Goal: Task Accomplishment & Management: Use online tool/utility

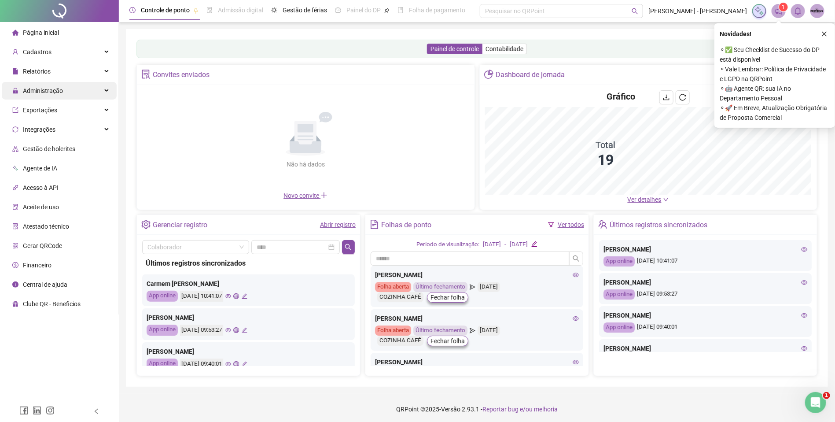
click at [97, 88] on div "Administração" at bounding box center [59, 91] width 115 height 18
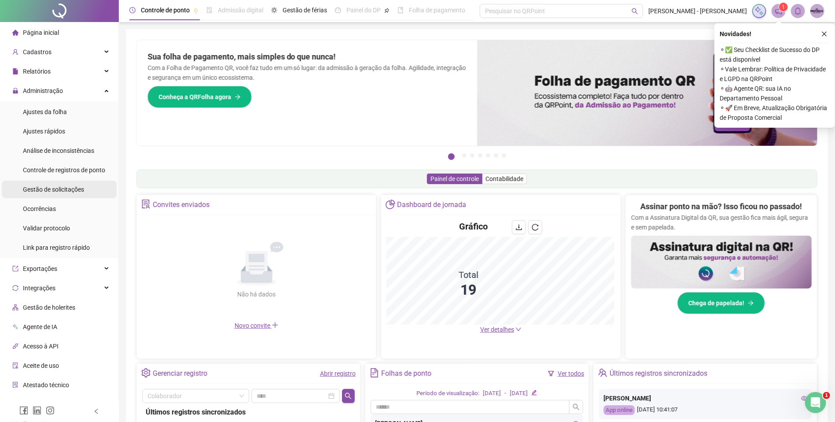
click at [59, 191] on span "Gestão de solicitações" at bounding box center [53, 189] width 61 height 7
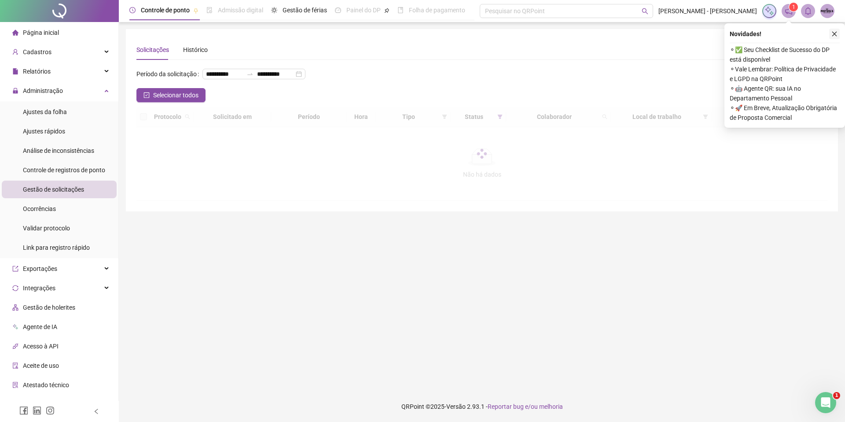
click at [830, 31] on button "button" at bounding box center [834, 34] width 11 height 11
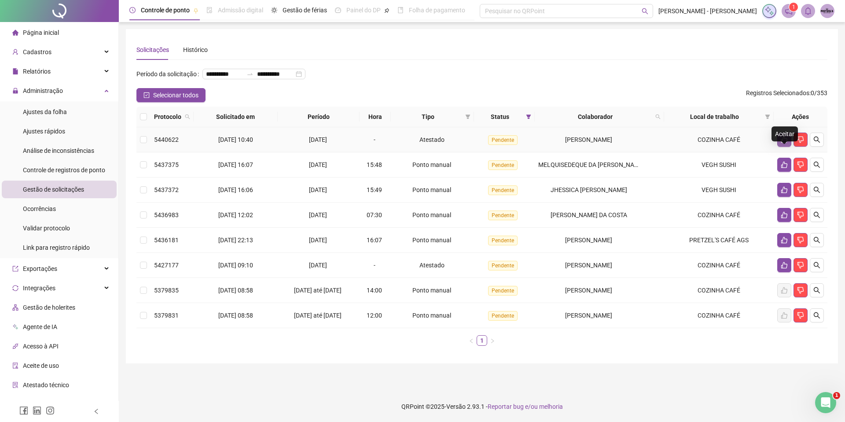
click at [781, 143] on icon "like" at bounding box center [784, 139] width 7 height 7
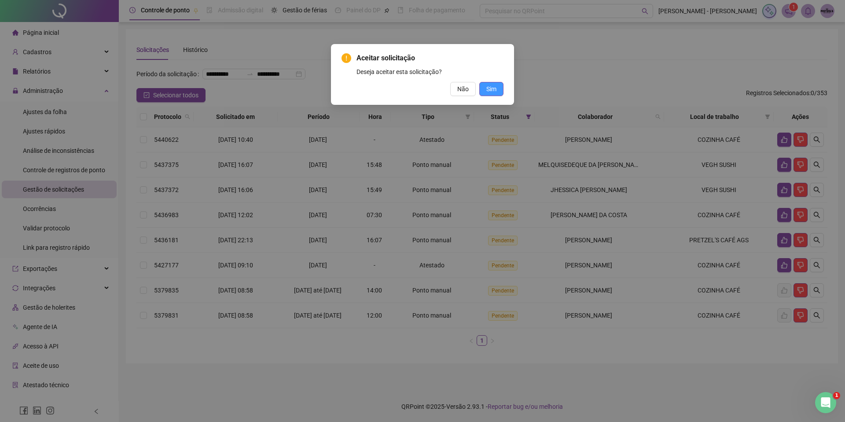
click at [496, 89] on button "Sim" at bounding box center [491, 89] width 24 height 14
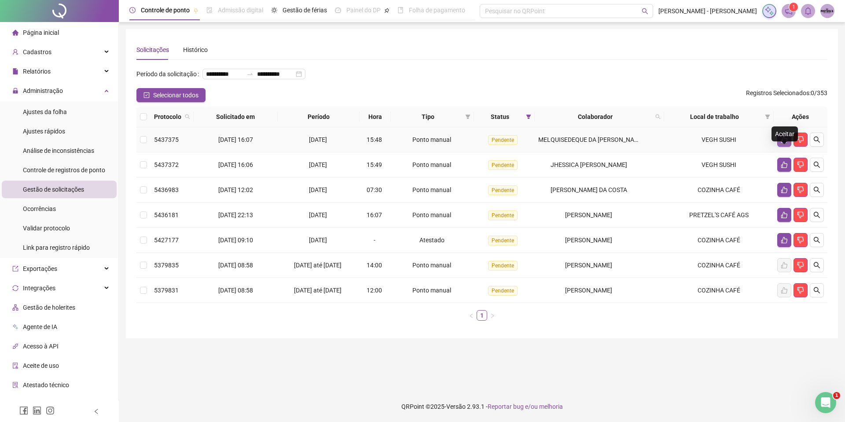
click at [783, 143] on icon "like" at bounding box center [784, 139] width 7 height 7
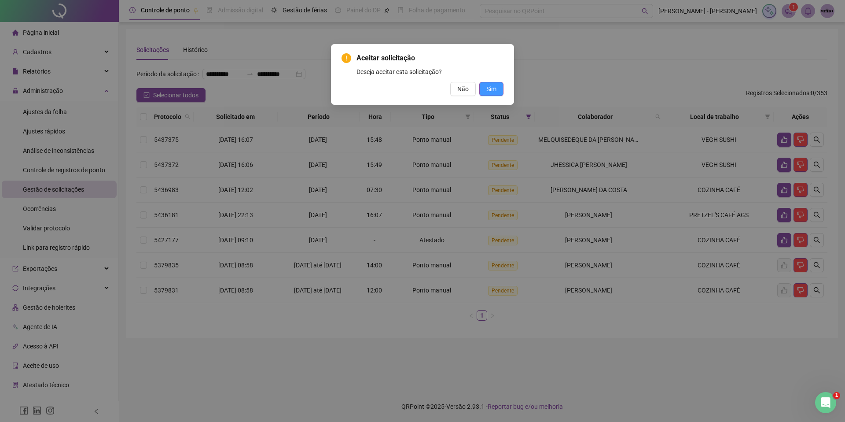
click at [490, 87] on span "Sim" at bounding box center [491, 89] width 10 height 10
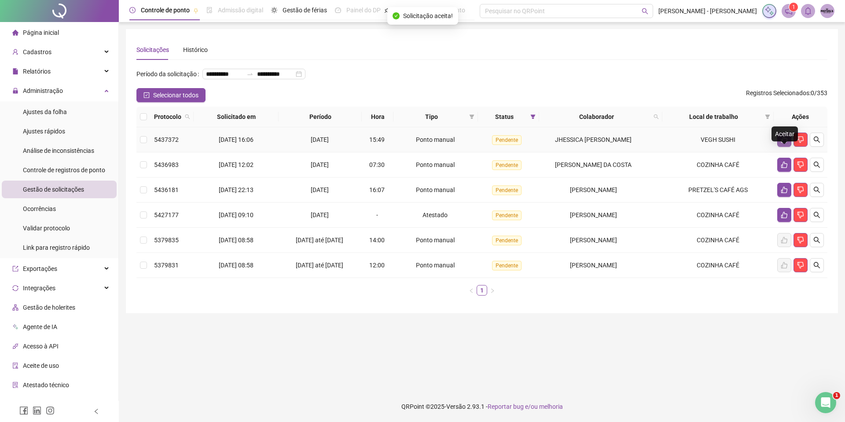
click at [779, 147] on button "button" at bounding box center [784, 139] width 14 height 14
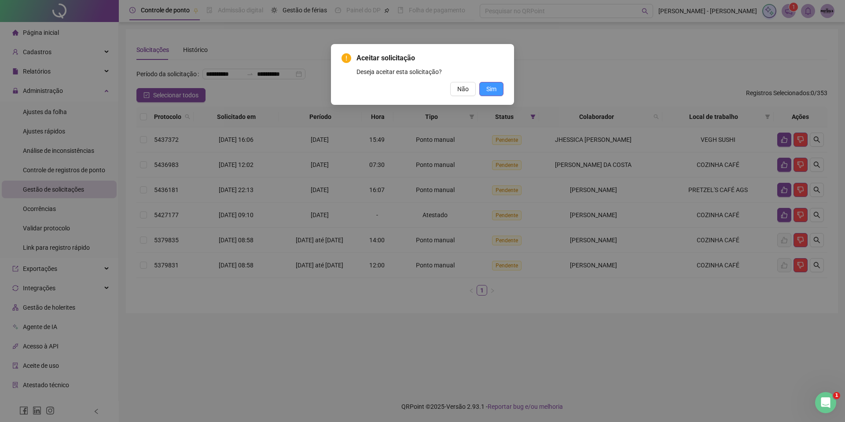
click at [490, 88] on span "Sim" at bounding box center [491, 89] width 10 height 10
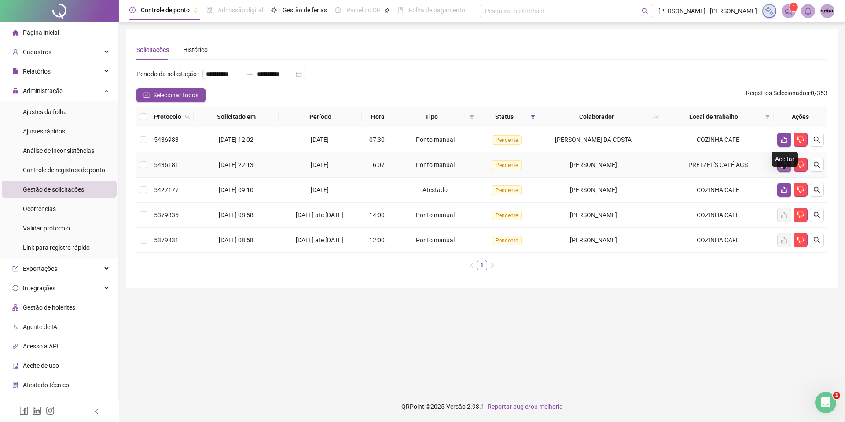
click at [778, 172] on button "button" at bounding box center [784, 165] width 14 height 14
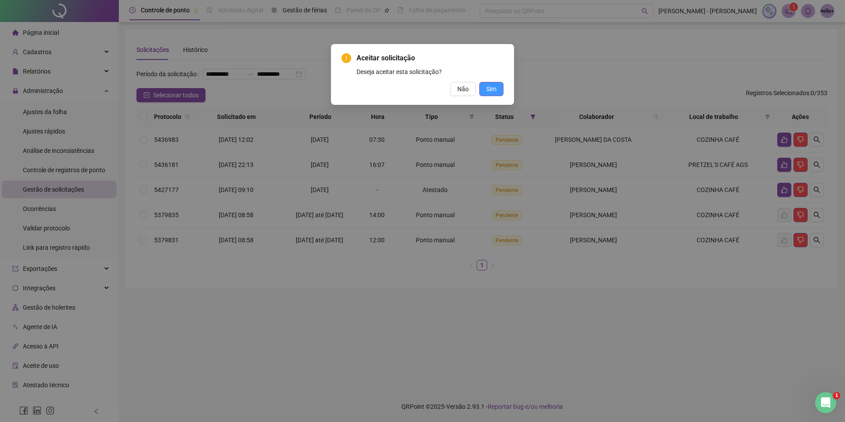
click at [492, 88] on span "Sim" at bounding box center [491, 89] width 10 height 10
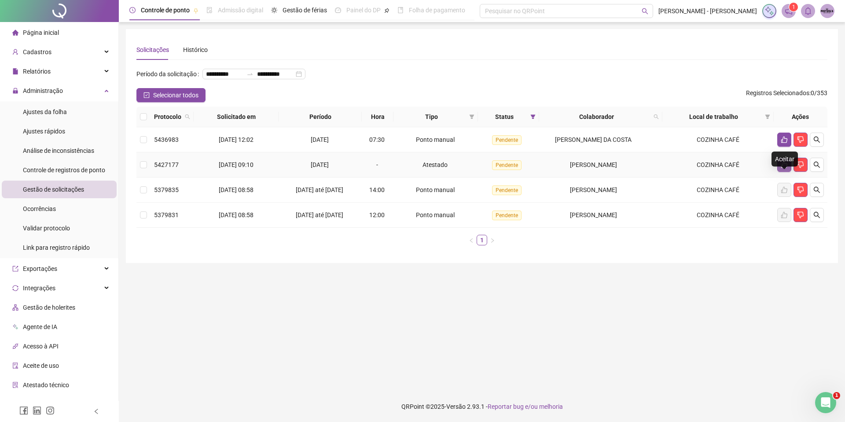
click at [782, 168] on icon "like" at bounding box center [784, 164] width 7 height 7
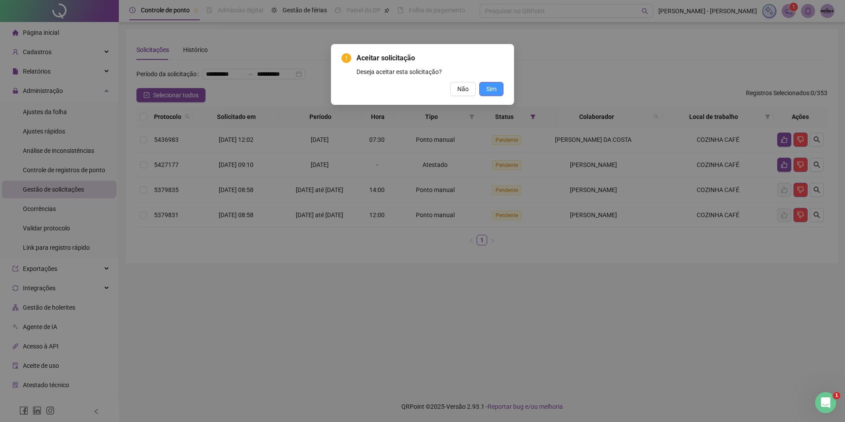
click at [485, 86] on button "Sim" at bounding box center [491, 89] width 24 height 14
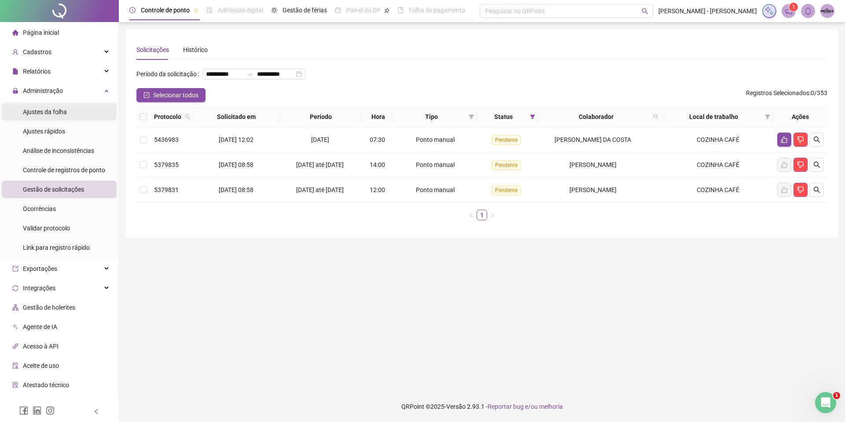
click at [71, 111] on li "Ajustes da folha" at bounding box center [59, 112] width 115 height 18
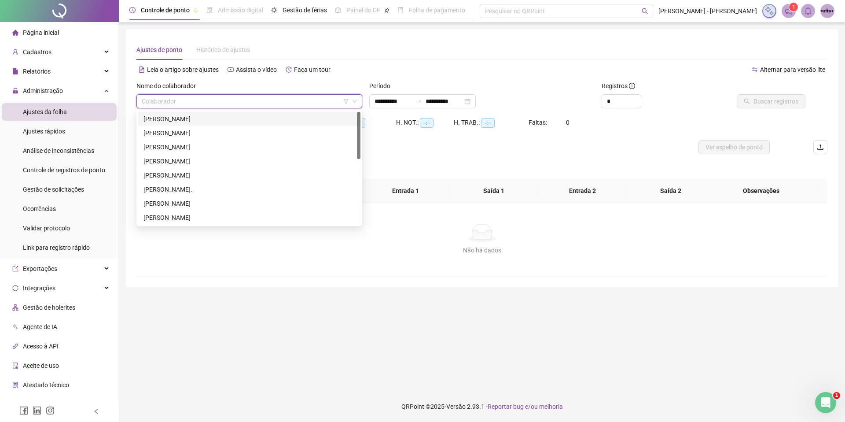
click at [212, 98] on input "search" at bounding box center [245, 101] width 207 height 13
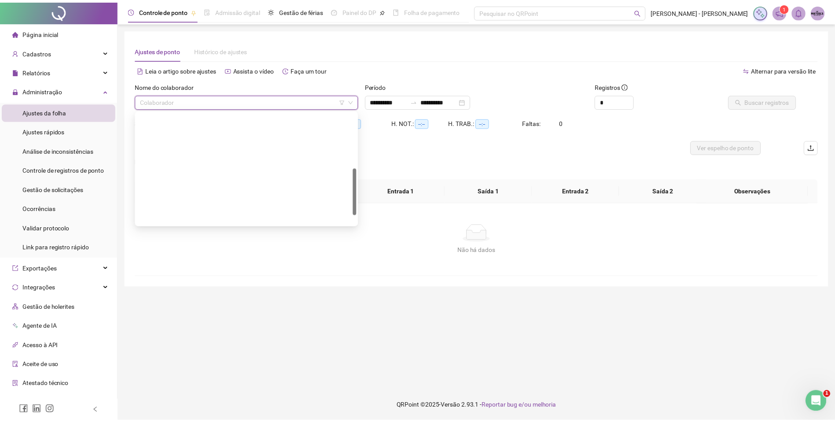
scroll to position [154, 0]
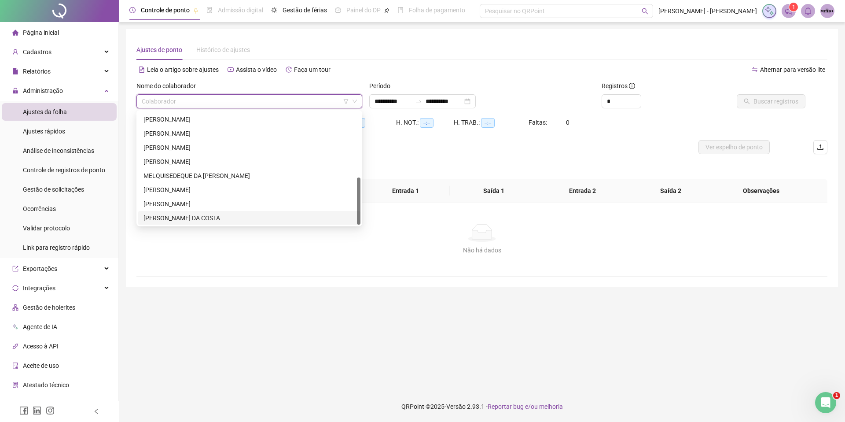
click at [178, 213] on div "[PERSON_NAME] DA COSTA" at bounding box center [249, 218] width 212 height 10
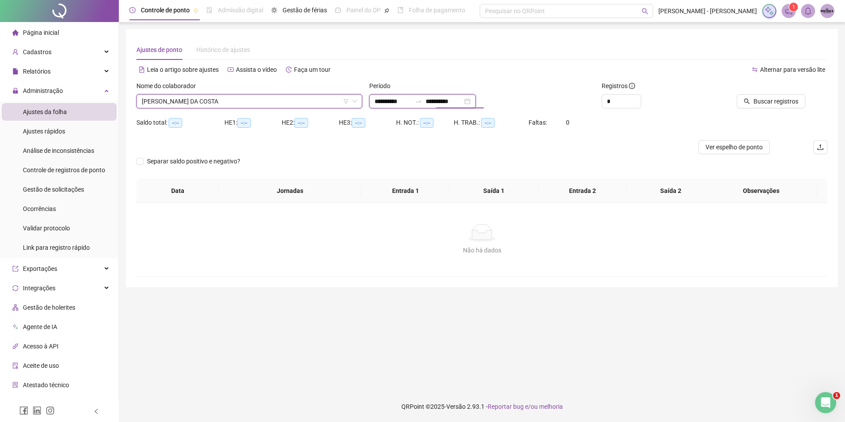
click at [439, 102] on input "**********" at bounding box center [443, 101] width 37 height 10
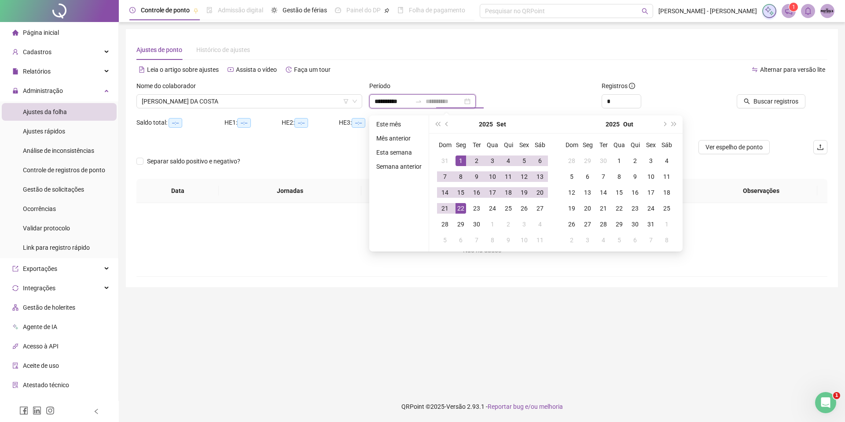
type input "**********"
click at [459, 202] on td "22" at bounding box center [461, 208] width 16 height 16
type input "**********"
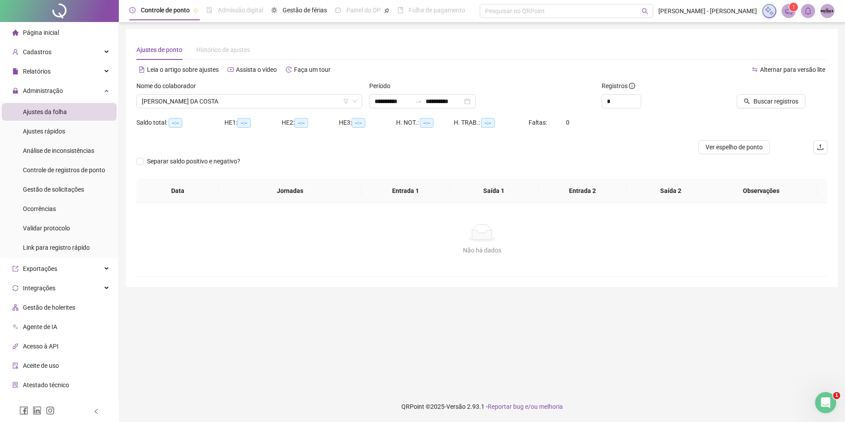
click at [523, 341] on main "**********" at bounding box center [482, 206] width 712 height 355
click at [759, 100] on span "Buscar registros" at bounding box center [775, 101] width 45 height 10
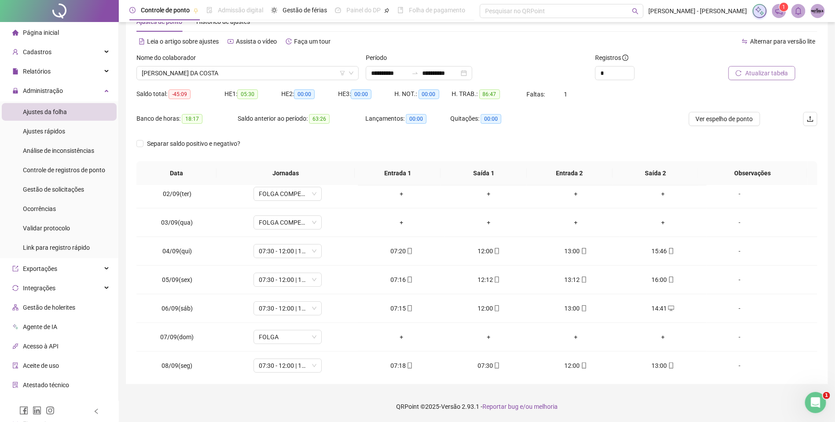
scroll to position [0, 0]
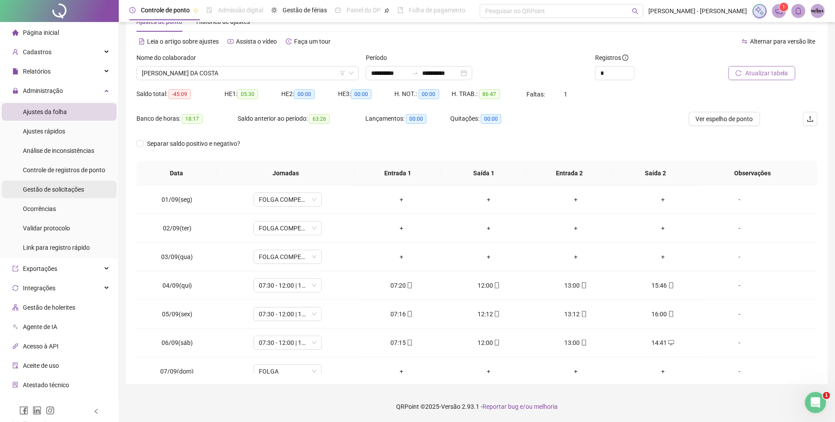
click at [70, 187] on span "Gestão de solicitações" at bounding box center [53, 189] width 61 height 7
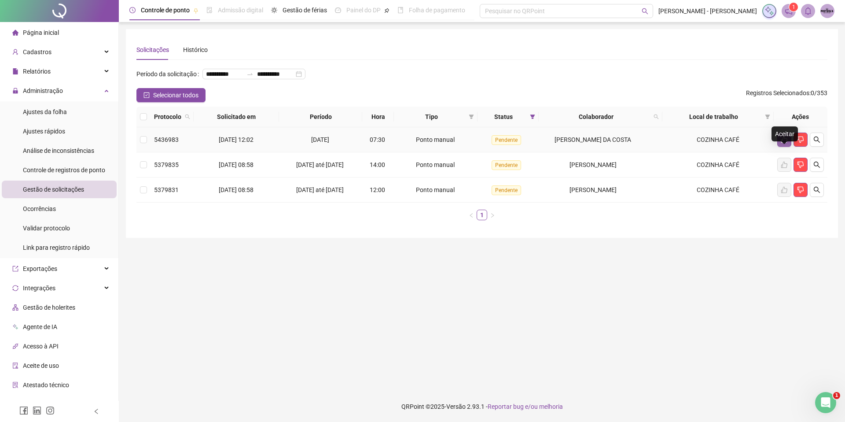
click at [781, 143] on icon "like" at bounding box center [784, 139] width 7 height 7
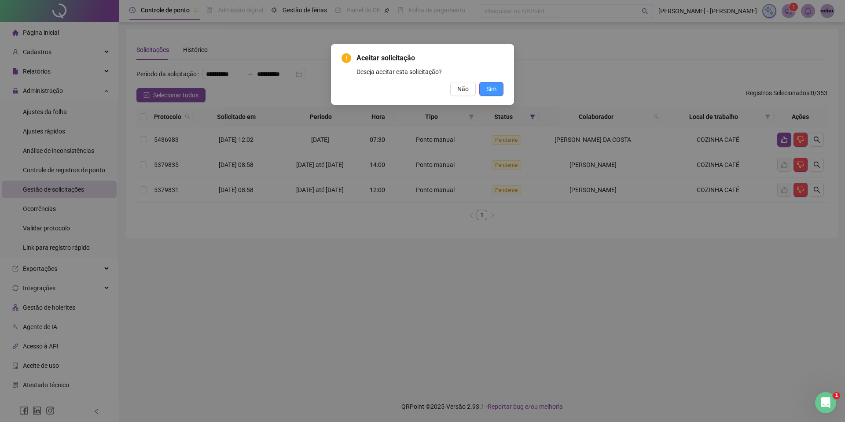
click at [497, 88] on button "Sim" at bounding box center [491, 89] width 24 height 14
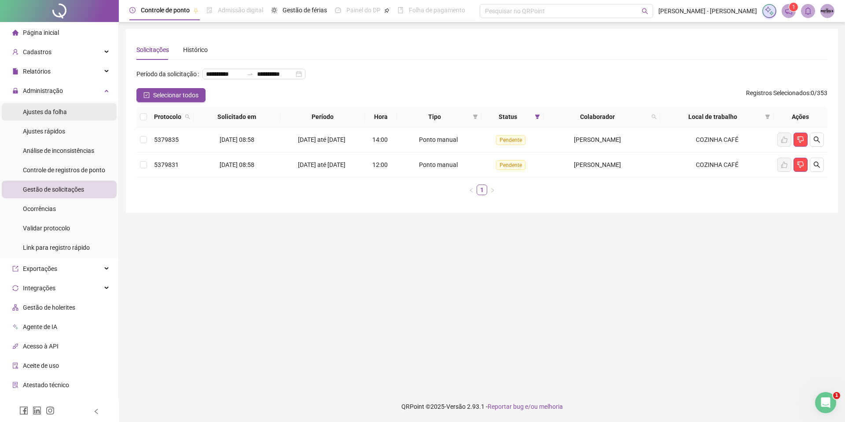
click at [65, 110] on span "Ajustes da folha" at bounding box center [45, 111] width 44 height 7
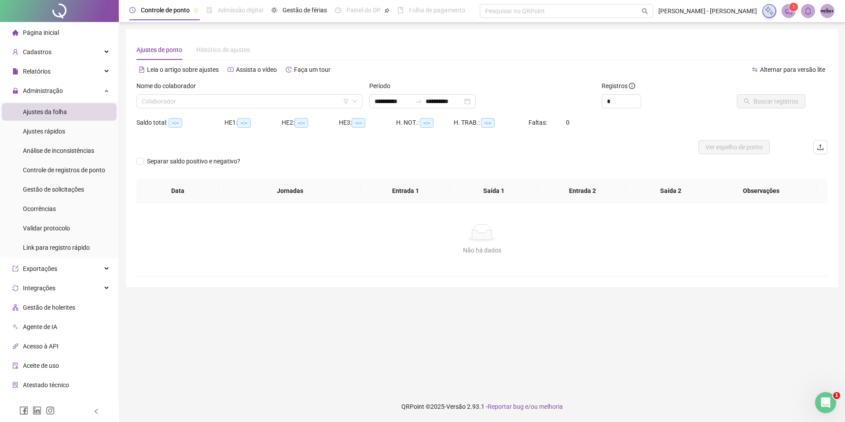
type input "**********"
click at [184, 103] on input "search" at bounding box center [245, 101] width 207 height 13
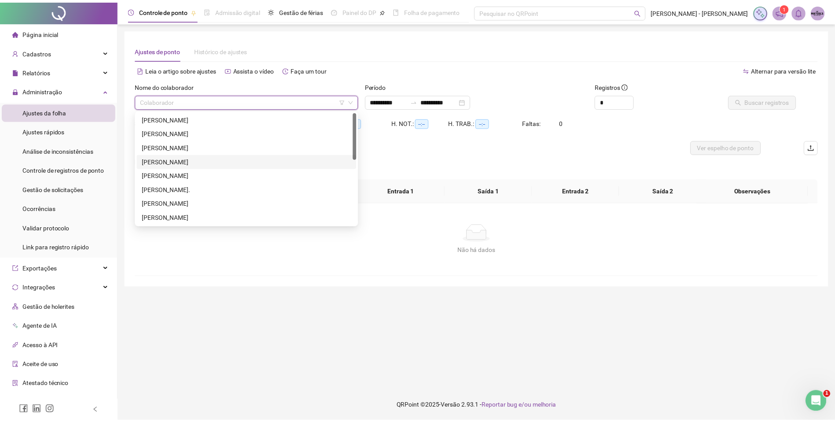
scroll to position [154, 0]
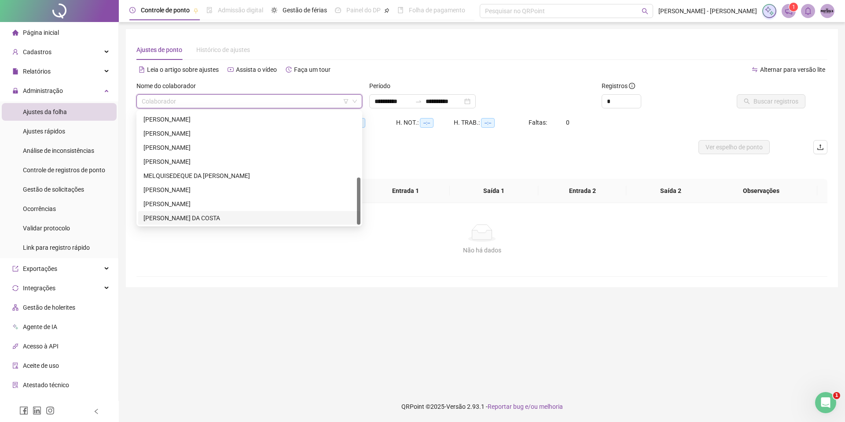
click at [173, 214] on div "[PERSON_NAME] DA COSTA" at bounding box center [249, 218] width 212 height 10
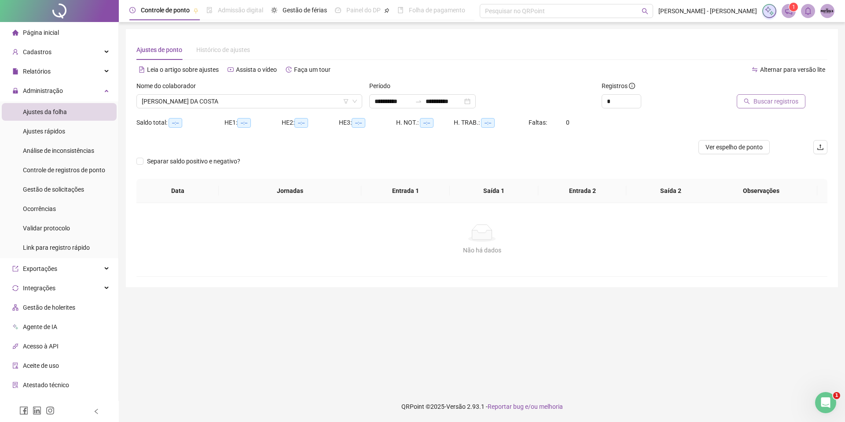
click at [759, 98] on span "Buscar registros" at bounding box center [775, 101] width 45 height 10
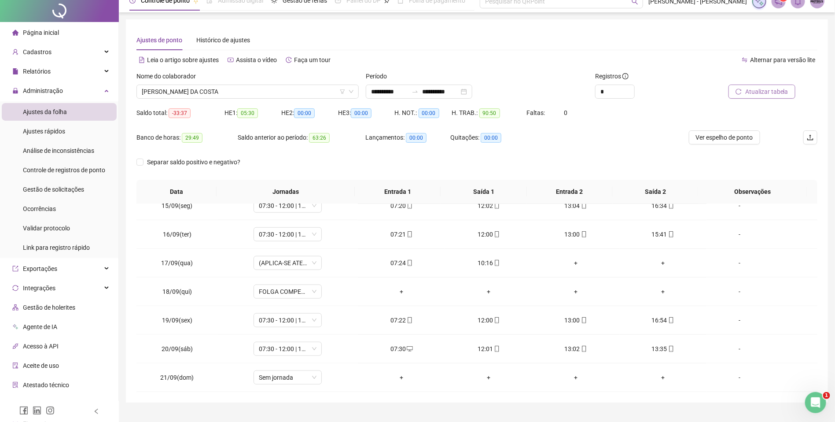
scroll to position [0, 0]
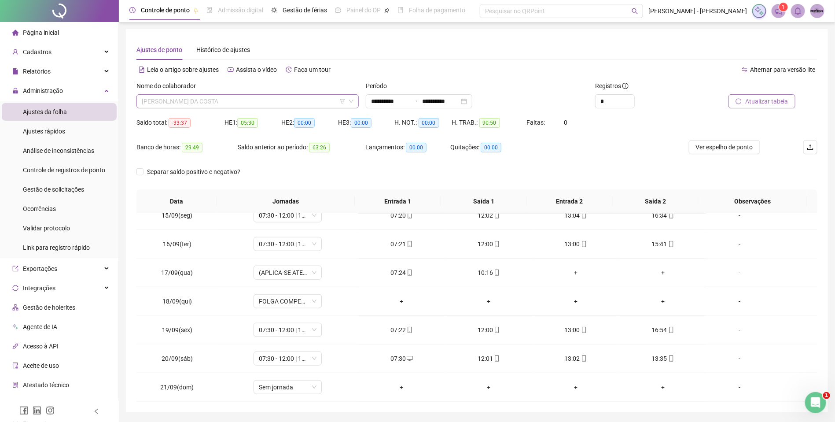
click at [241, 98] on span "[PERSON_NAME] DA COSTA" at bounding box center [248, 101] width 212 height 13
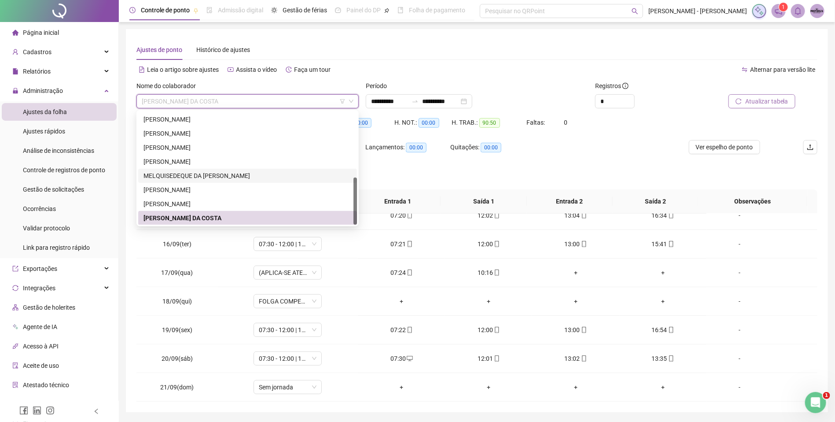
click at [246, 175] on div "MELQUISEDEQUE DA [PERSON_NAME]" at bounding box center [247, 176] width 208 height 10
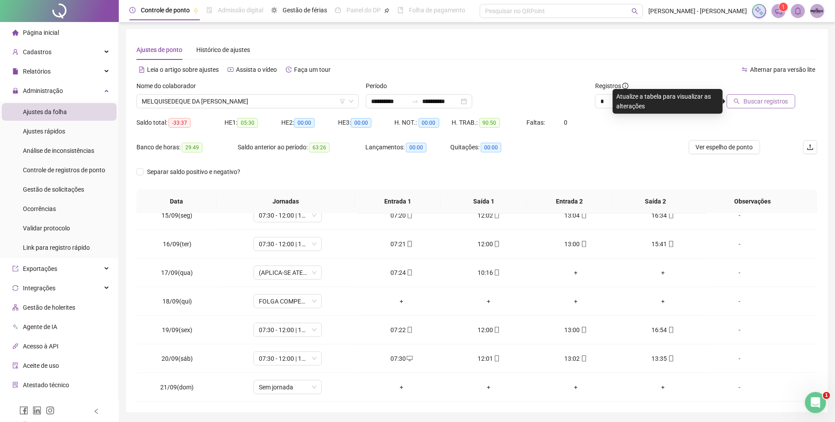
click at [750, 102] on span "Buscar registros" at bounding box center [765, 101] width 45 height 10
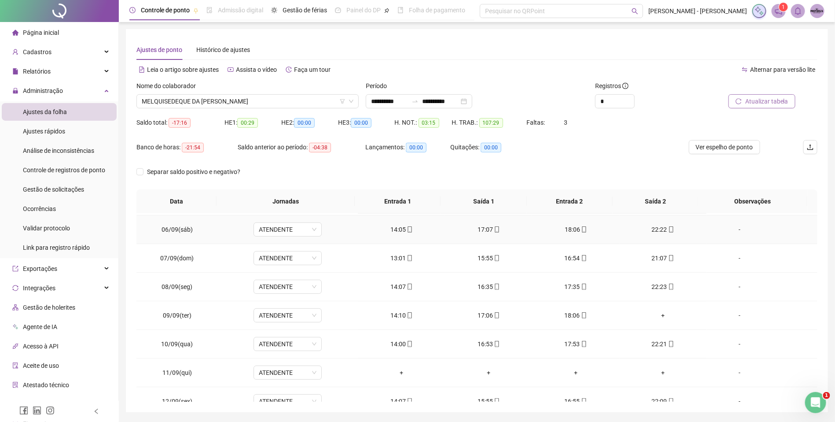
scroll to position [86, 0]
click at [270, 104] on span "MELQUISEDEQUE DA [PERSON_NAME]" at bounding box center [248, 101] width 212 height 13
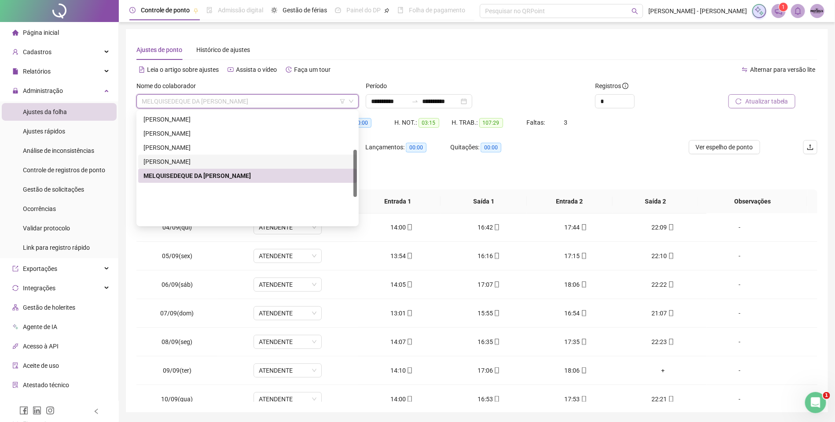
scroll to position [23, 0]
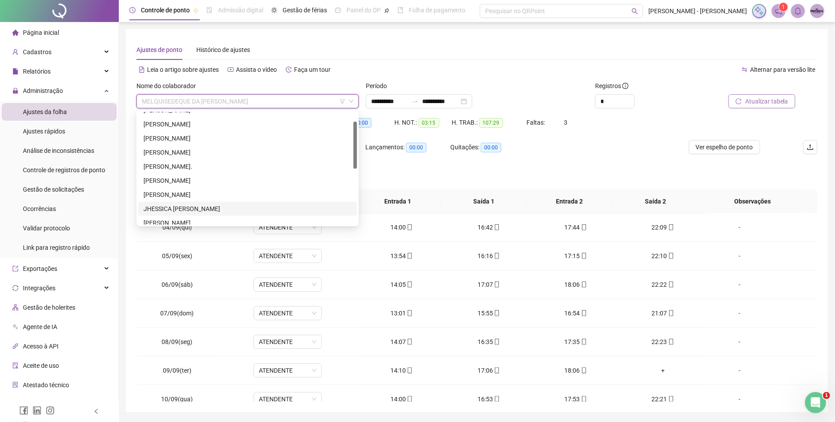
click at [237, 202] on div "JHESSICA [PERSON_NAME]" at bounding box center [247, 209] width 219 height 14
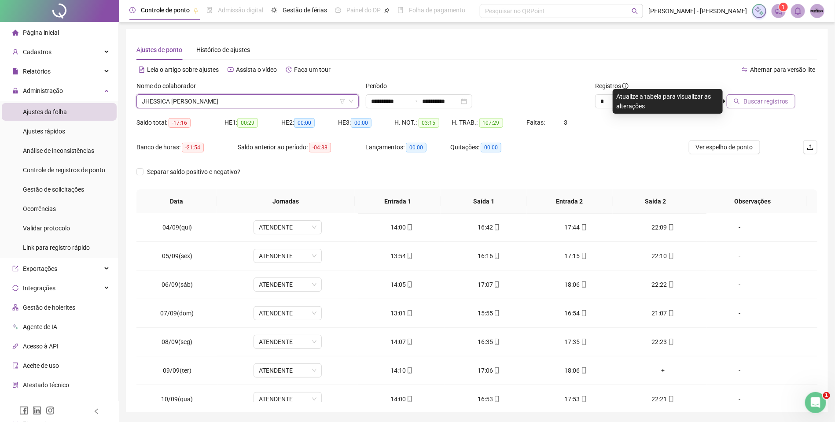
click at [744, 102] on span "Buscar registros" at bounding box center [765, 101] width 45 height 10
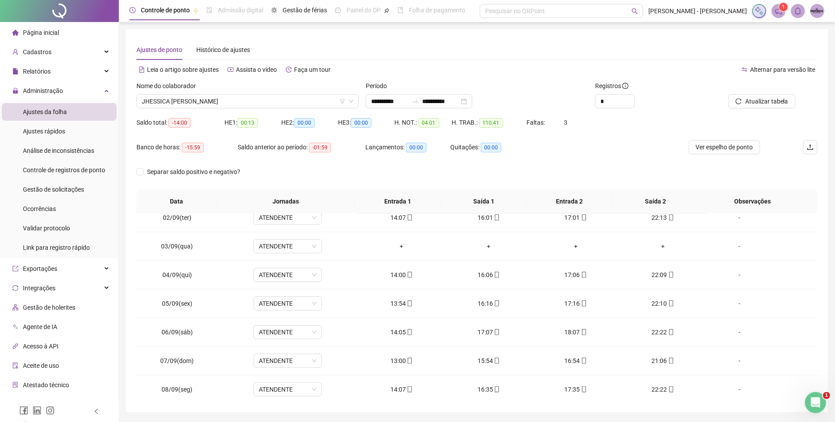
scroll to position [0, 0]
